Goal: Task Accomplishment & Management: Use online tool/utility

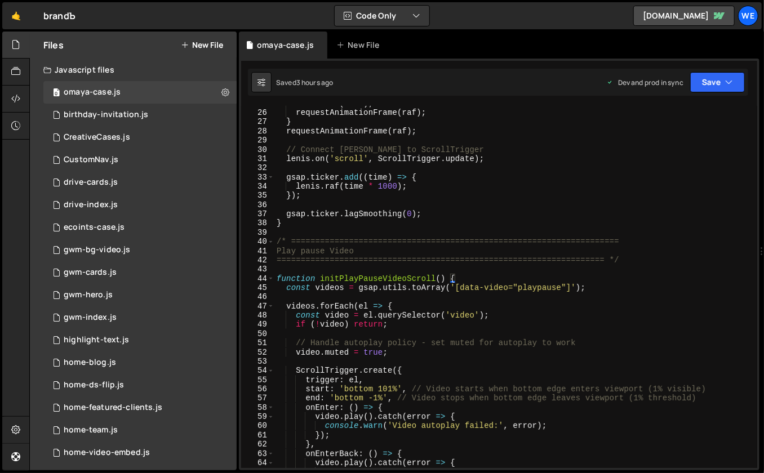
scroll to position [227, 0]
click at [463, 272] on div "[PERSON_NAME] . raf ( time ) ; requestAnimationFrame ( raf ) ; } requestAnimati…" at bounding box center [513, 289] width 479 height 381
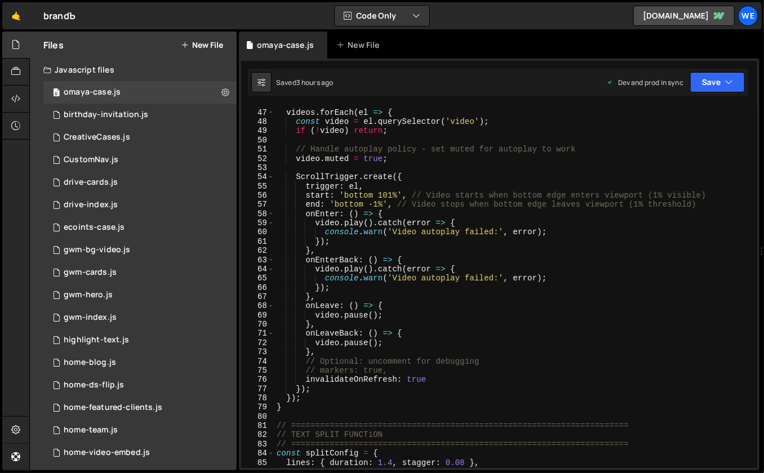
scroll to position [422, 0]
click at [393, 345] on div "videos . forEach ( el => { const video = el . querySelector ( 'video' ) ; if ( …" at bounding box center [513, 289] width 479 height 381
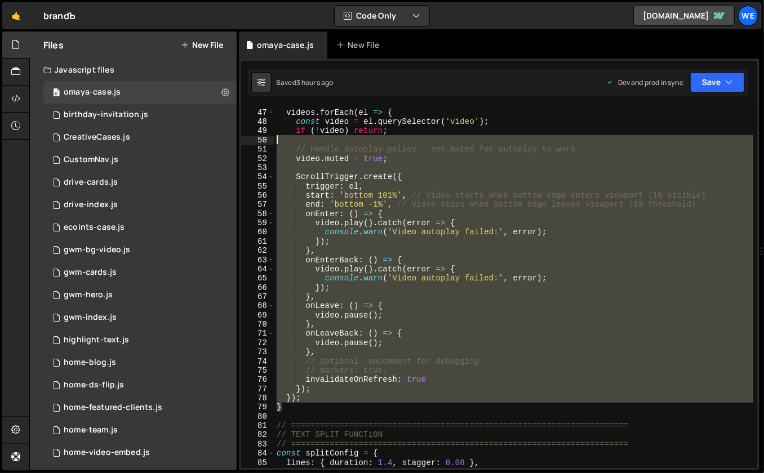
scroll to position [341, 0]
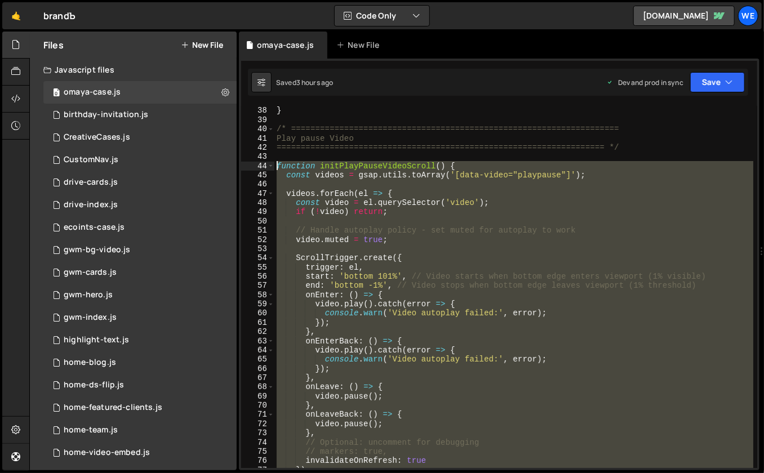
drag, startPoint x: 284, startPoint y: 410, endPoint x: 275, endPoint y: 168, distance: 242.3
click at [275, 168] on div "} /* ==================================================================== Play …" at bounding box center [513, 296] width 479 height 381
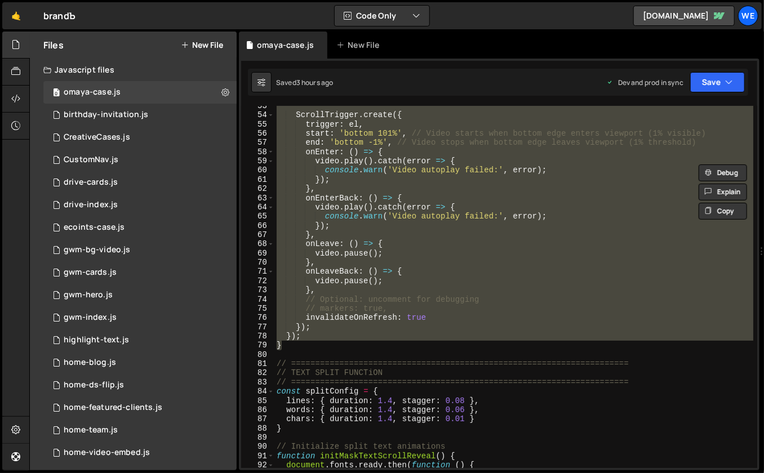
scroll to position [484, 0]
click at [401, 289] on div "ScrollTrigger . create ({ trigger : el , start : 'bottom 101%' , // Video start…" at bounding box center [513, 291] width 479 height 381
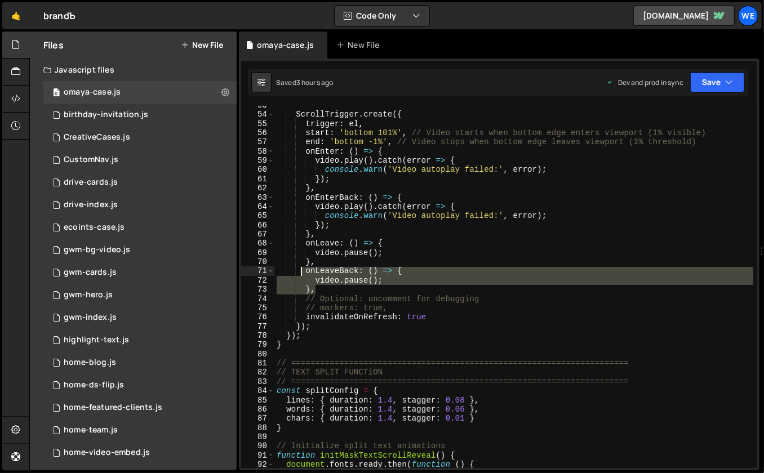
drag, startPoint x: 319, startPoint y: 292, endPoint x: 300, endPoint y: 274, distance: 26.3
click at [300, 274] on div "ScrollTrigger . create ({ trigger : el , start : 'bottom 101%' , // Video start…" at bounding box center [513, 291] width 479 height 381
click at [350, 310] on div "ScrollTrigger . create ({ trigger : el , start : 'bottom 101%' , // Video start…" at bounding box center [513, 291] width 479 height 381
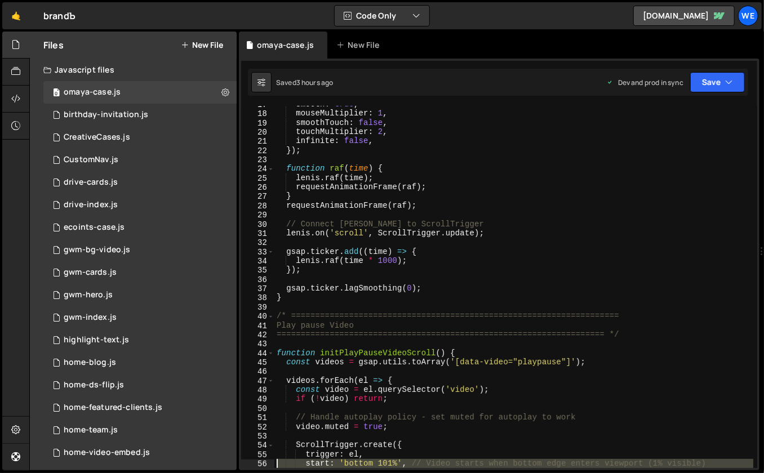
scroll to position [217, 0]
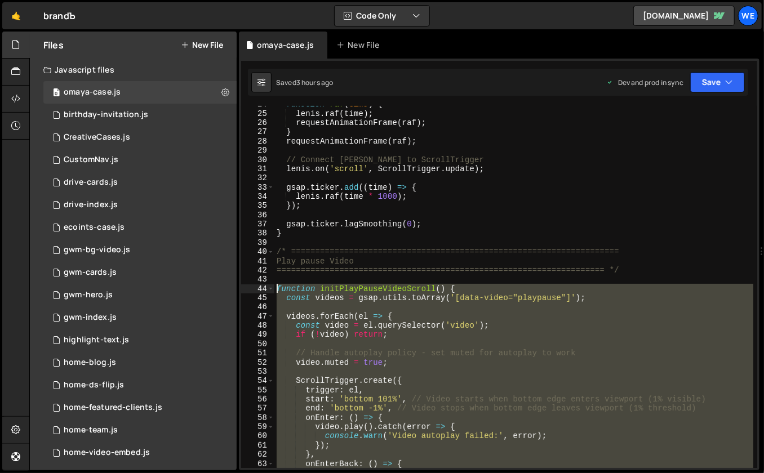
drag, startPoint x: 293, startPoint y: 347, endPoint x: 277, endPoint y: 289, distance: 60.6
click at [277, 289] on div "function raf ( time ) { [PERSON_NAME] . raf ( time ) ; requestAnimationFrame ( …" at bounding box center [513, 290] width 479 height 381
paste textarea "}"
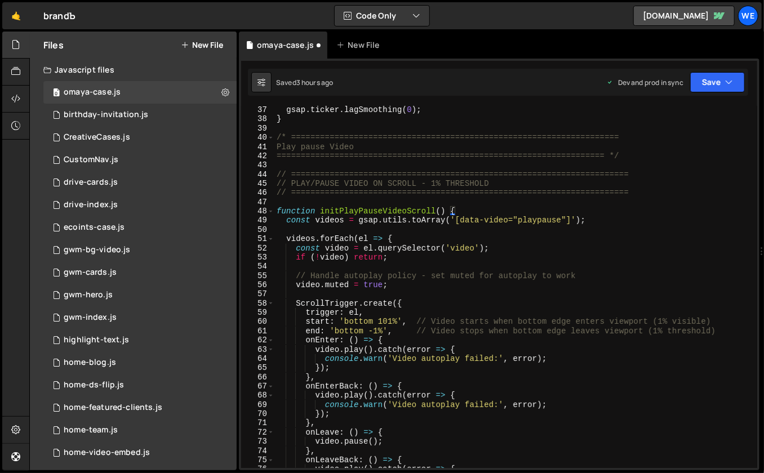
scroll to position [332, 0]
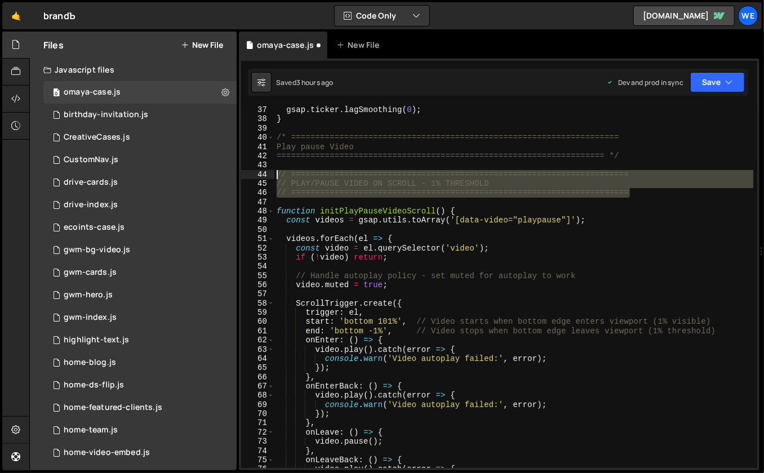
drag, startPoint x: 651, startPoint y: 194, endPoint x: 278, endPoint y: 171, distance: 374.1
click at [278, 171] on div "gsap . ticker . lagSmoothing ( 0 ) ; } /* =====================================…" at bounding box center [513, 295] width 479 height 381
type textarea "// ====================================================================== // PL…"
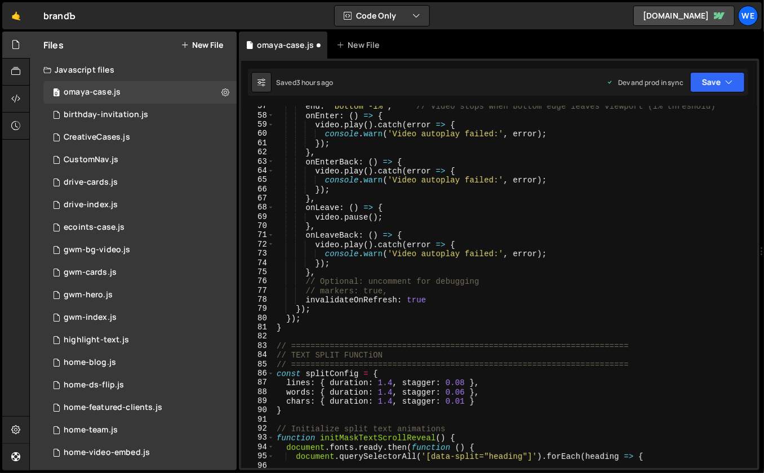
scroll to position [520, 0]
click at [325, 327] on div "end : 'bottom -1%' , // Video stops when bottom edge leaves viewport (1% thresh…" at bounding box center [513, 292] width 479 height 381
click at [392, 291] on div "end : 'bottom -1%' , // Video stops when bottom edge leaves viewport (1% thresh…" at bounding box center [513, 292] width 479 height 381
type textarea "// markers: true,"
type textarea "// Optional: uncomment for debugging"
